Goal: Transaction & Acquisition: Purchase product/service

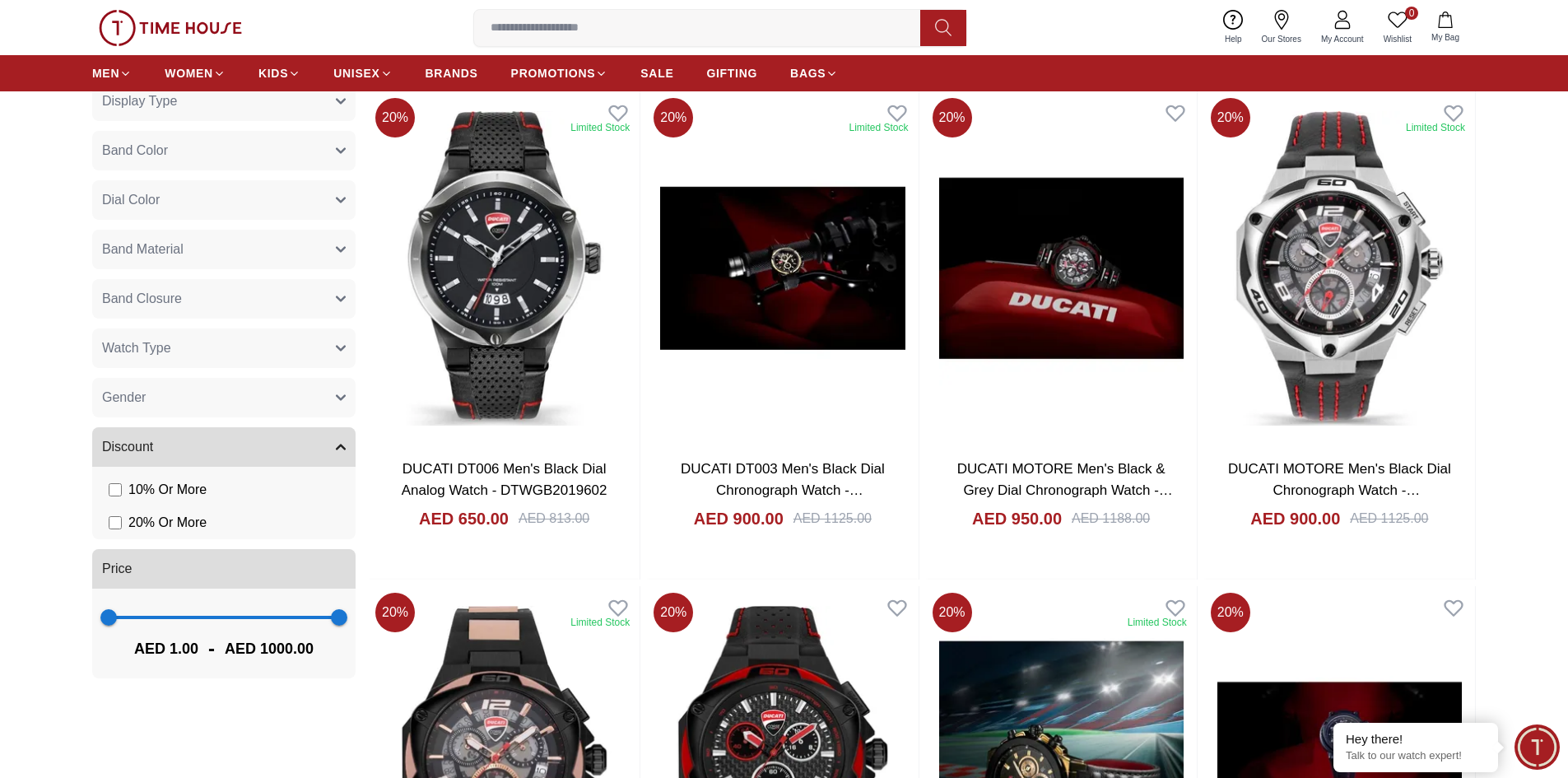
scroll to position [824, 0]
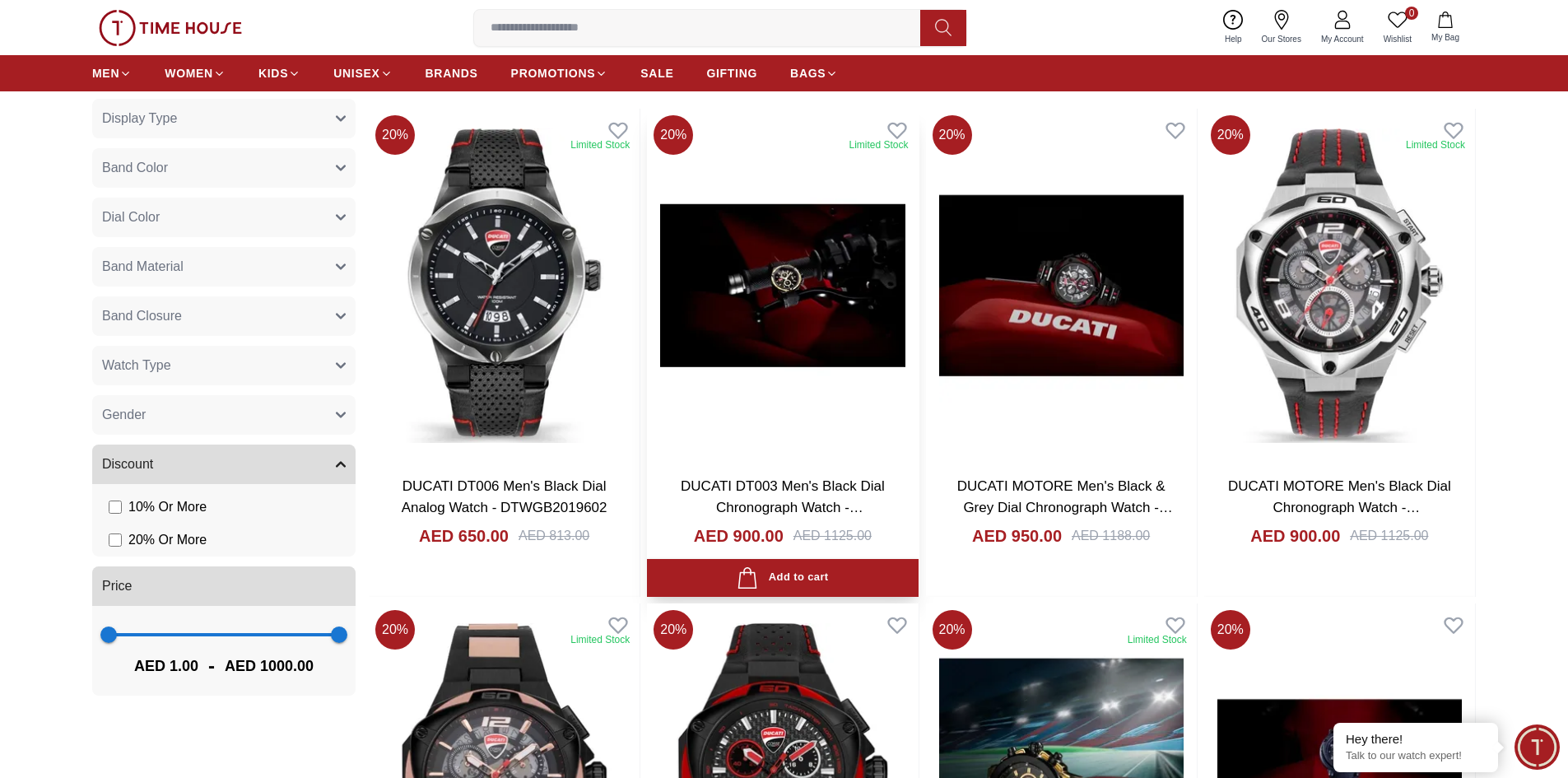
click at [771, 298] on img at bounding box center [782, 286] width 271 height 354
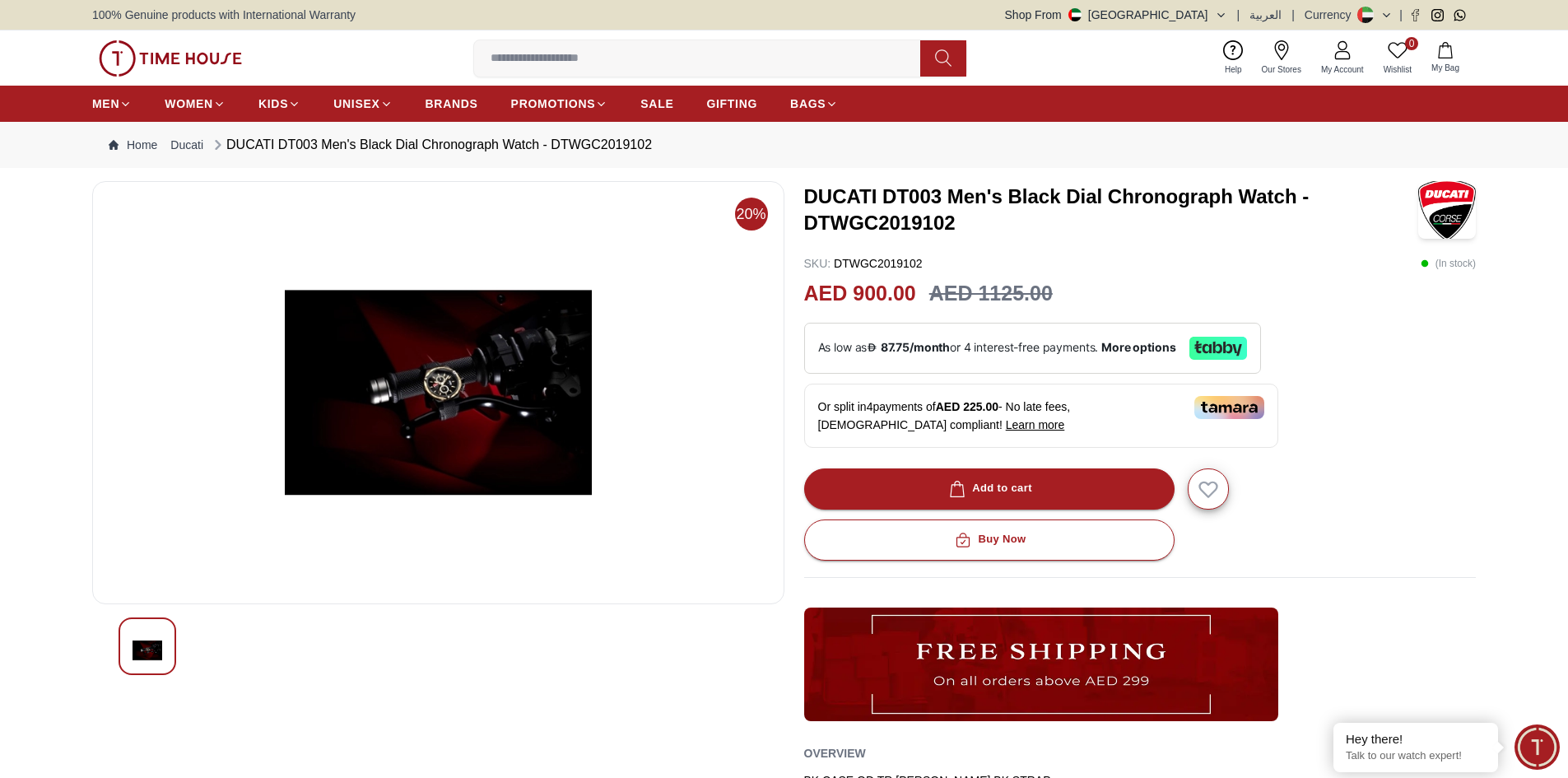
click at [457, 411] on img at bounding box center [438, 392] width 664 height 395
click at [374, 387] on img at bounding box center [438, 392] width 664 height 395
drag, startPoint x: 374, startPoint y: 387, endPoint x: 345, endPoint y: 446, distance: 65.7
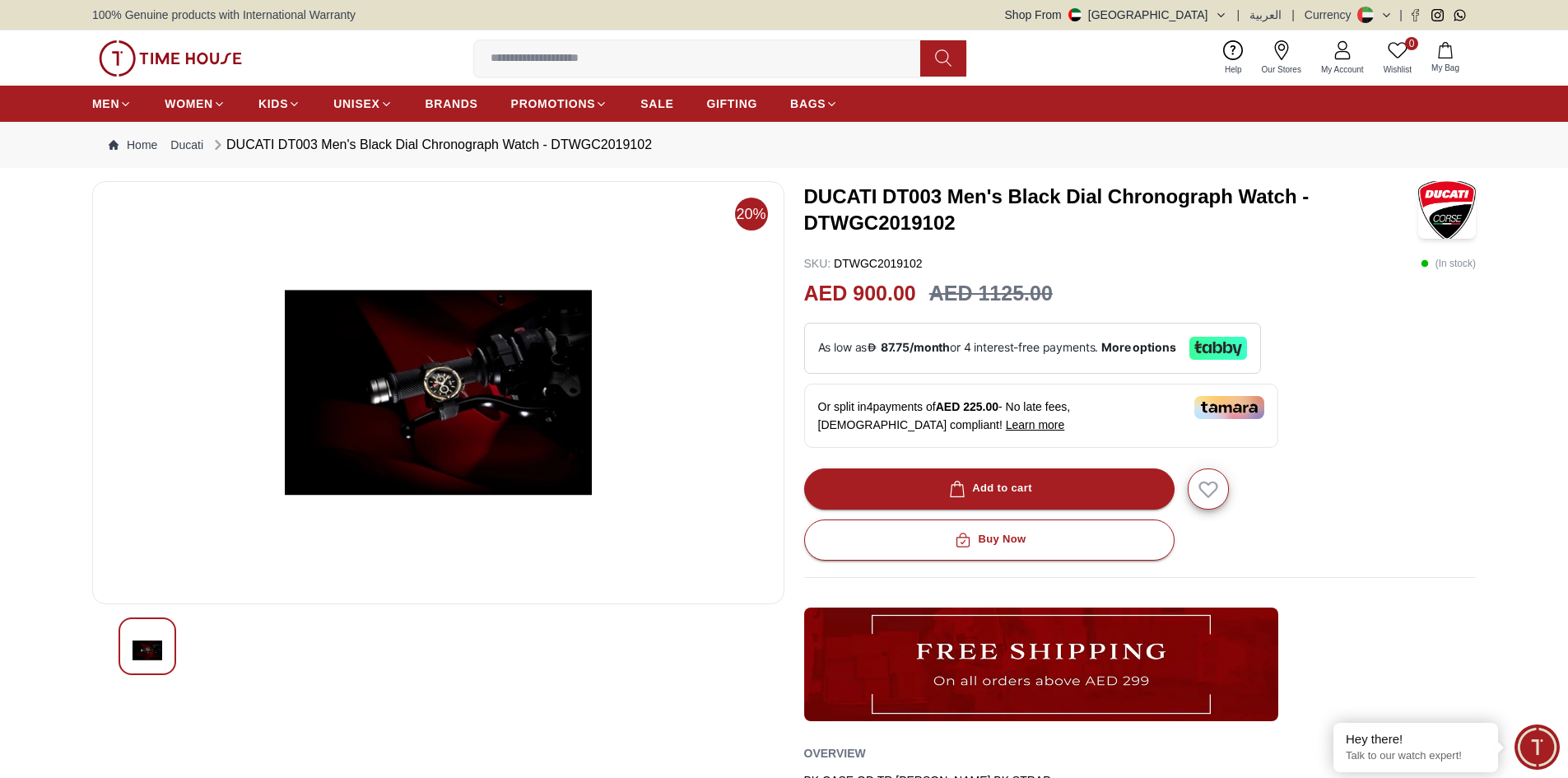
click at [345, 446] on img at bounding box center [438, 392] width 664 height 395
click at [687, 648] on div at bounding box center [438, 647] width 639 height 58
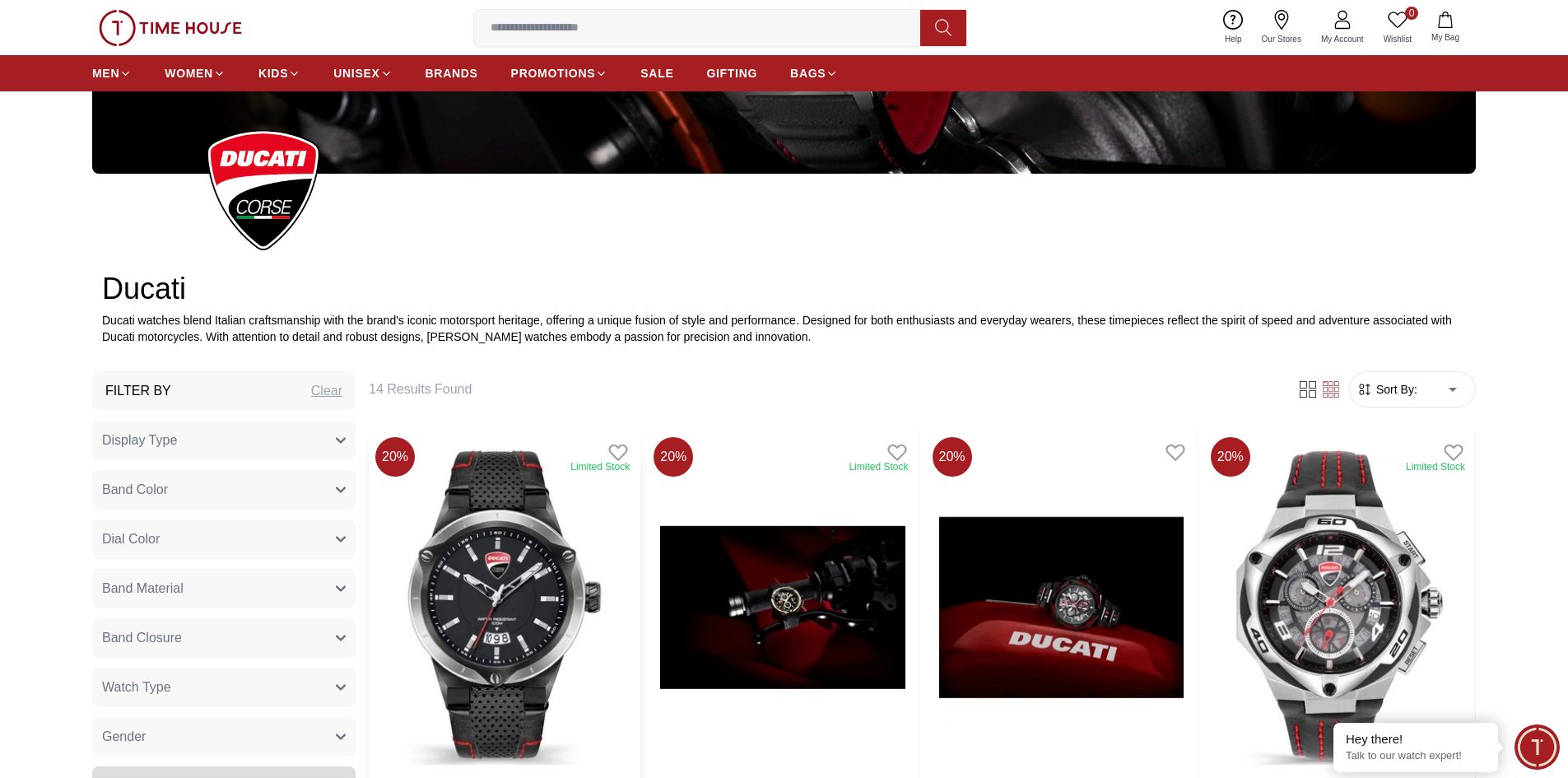
scroll to position [577, 0]
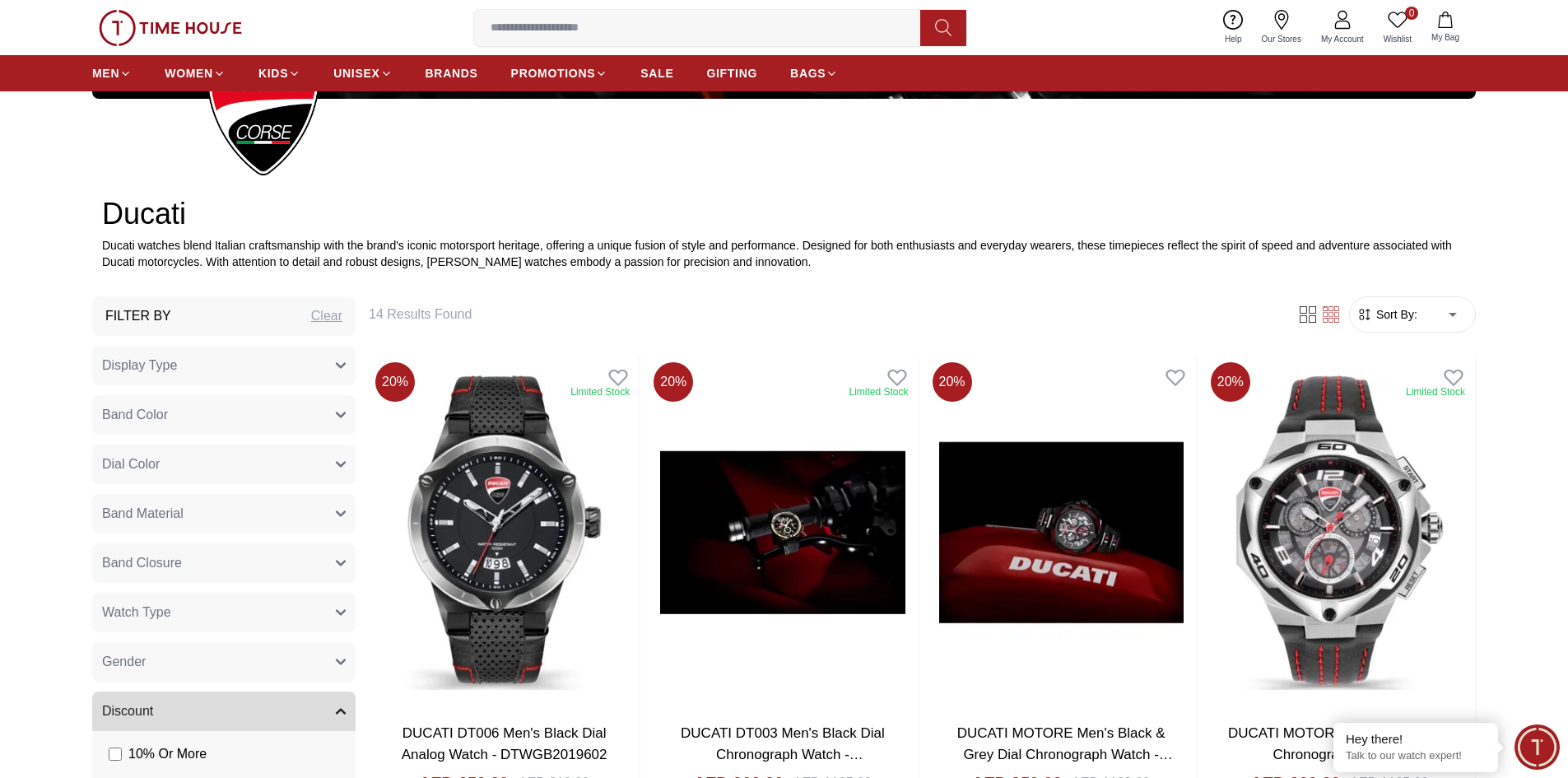
click at [235, 361] on button "Display Type" at bounding box center [224, 366] width 263 height 40
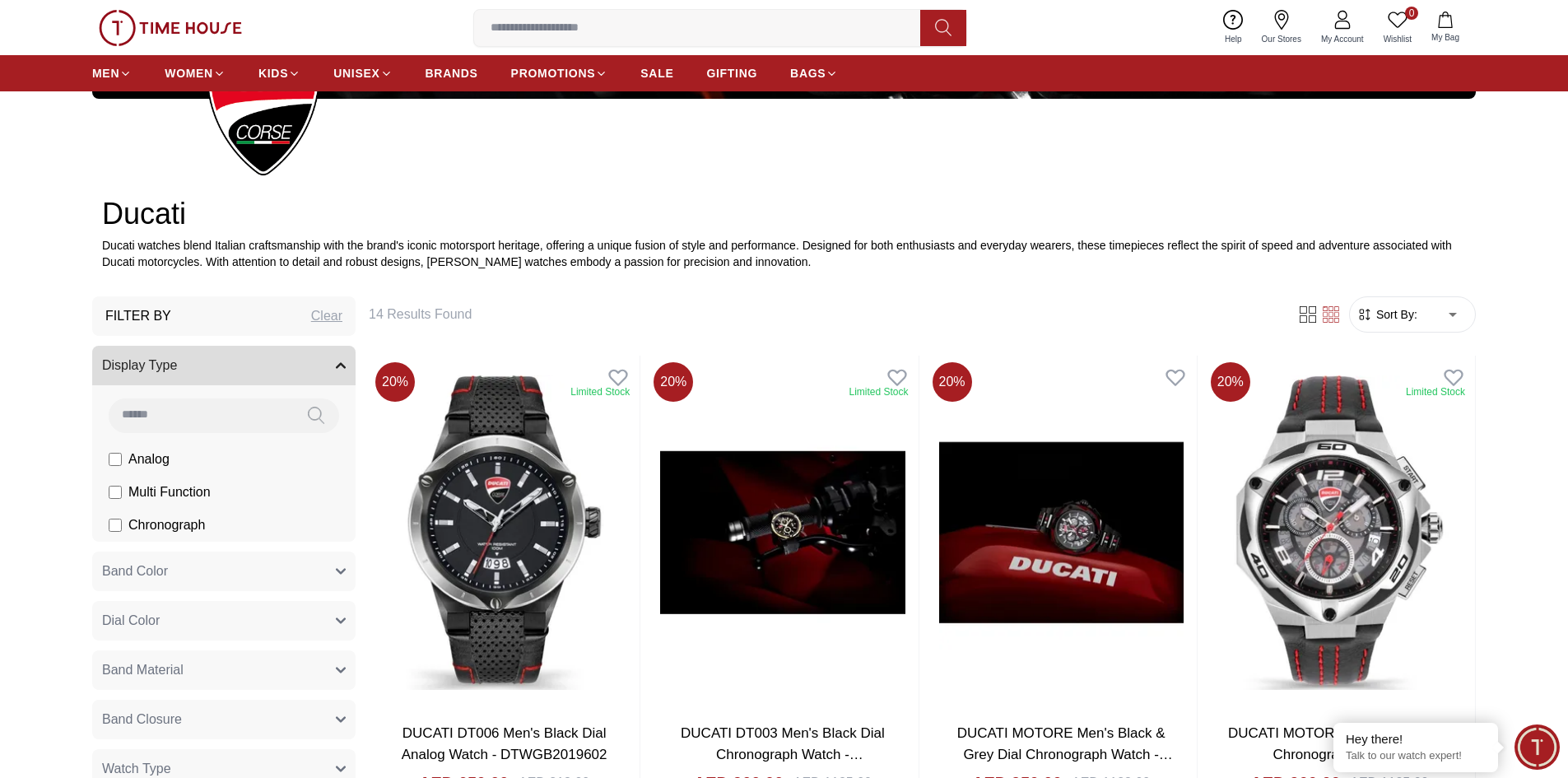
click at [225, 577] on button "Band Color" at bounding box center [224, 571] width 263 height 40
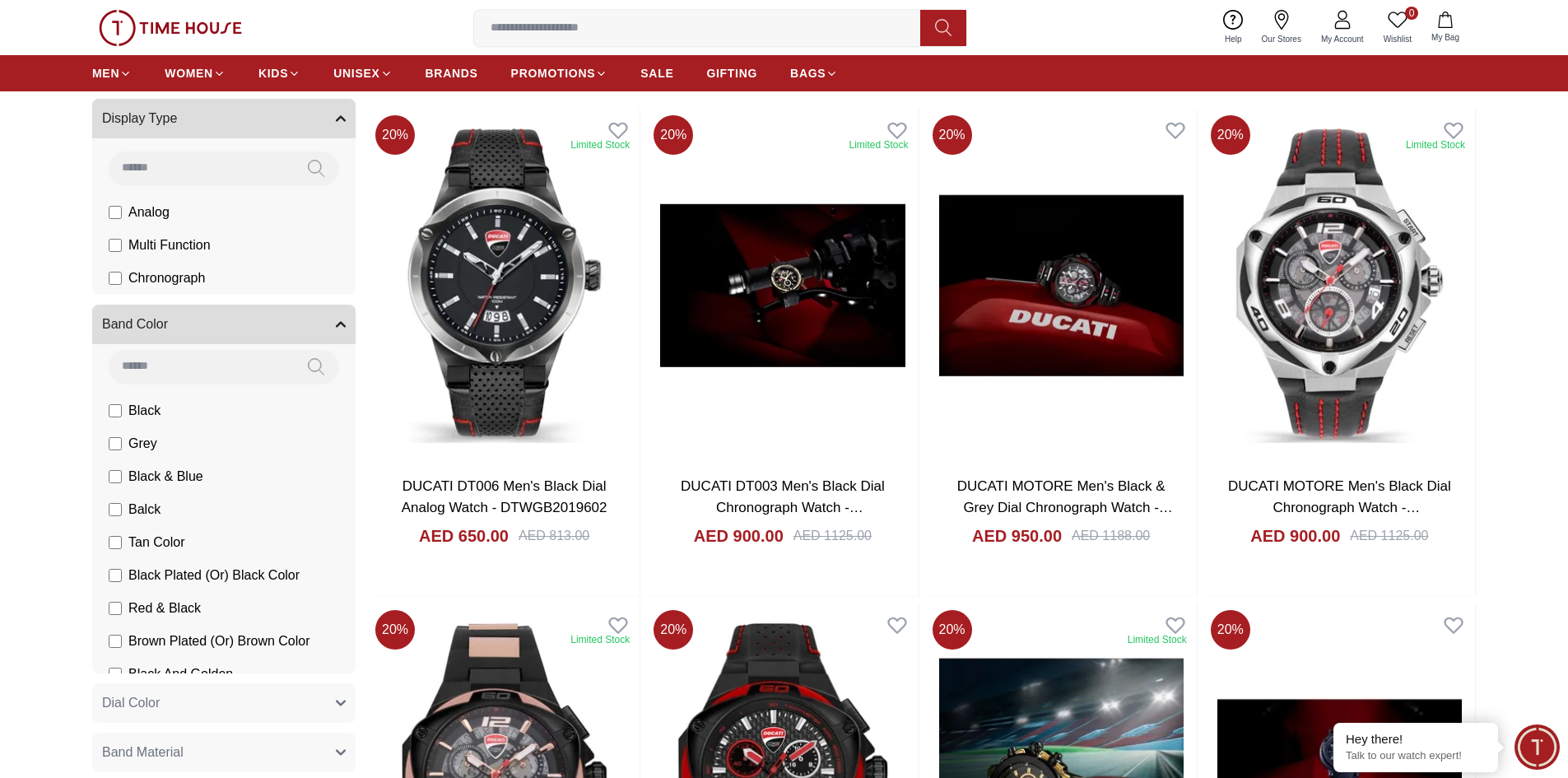
scroll to position [0, 0]
